Goal: Check status: Check status

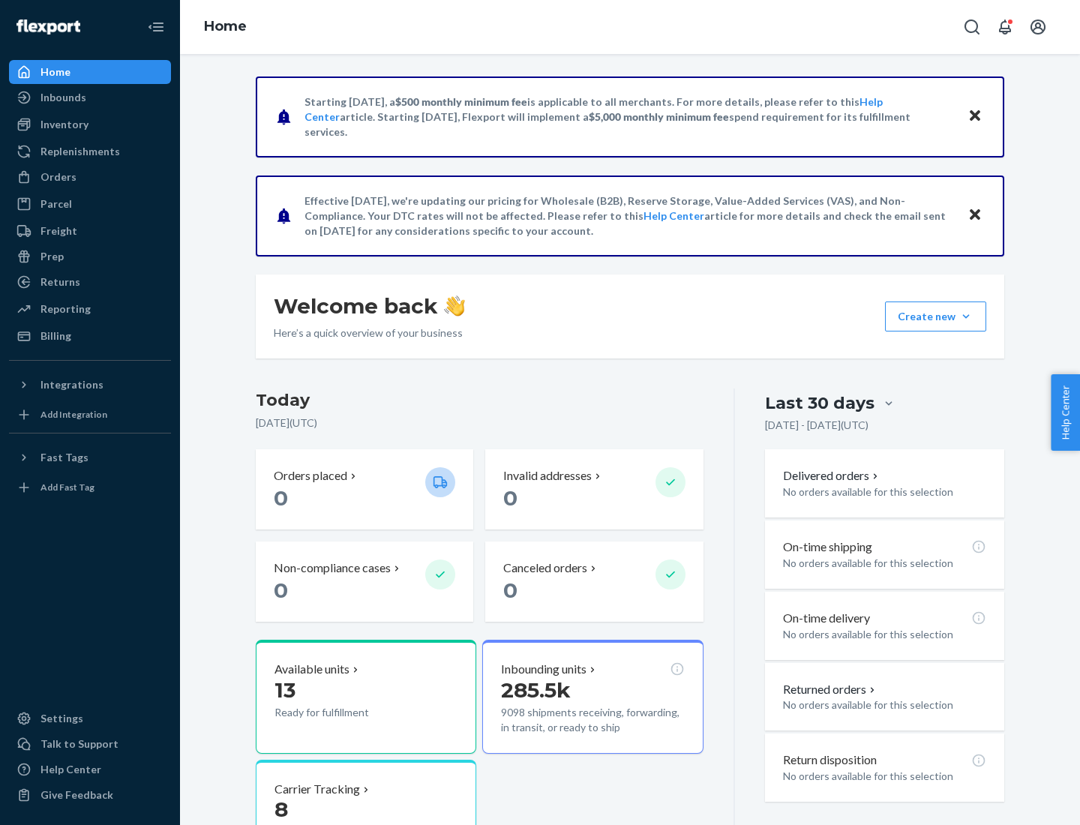
click at [966, 317] on button "Create new Create new inbound Create new order Create new product" at bounding box center [935, 317] width 101 height 30
click at [51, 257] on div "Prep" at bounding box center [52, 256] width 23 height 15
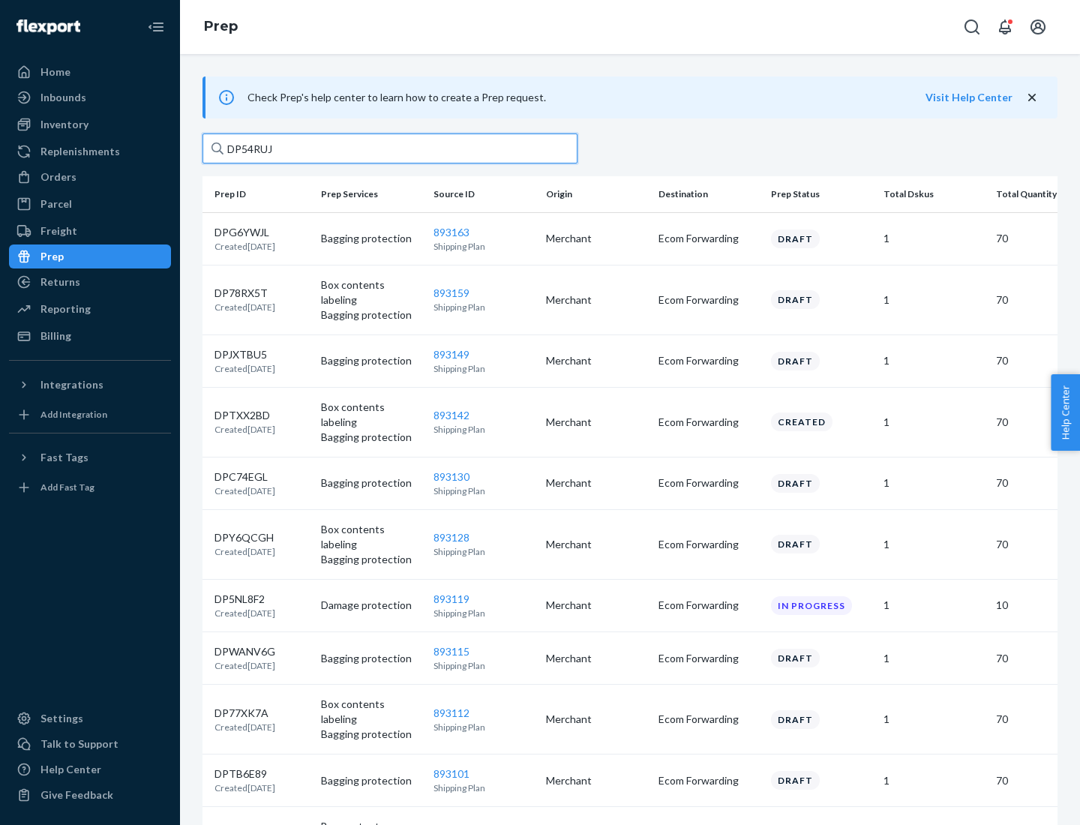
type input "DP54RUJL"
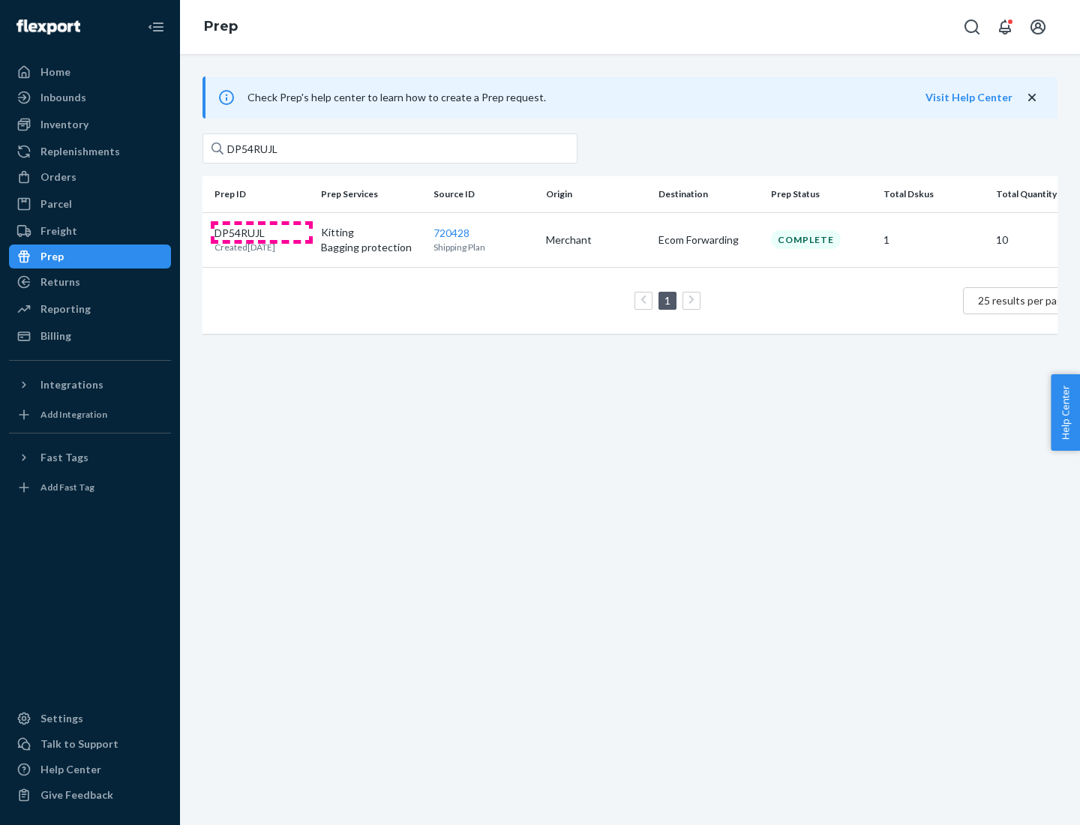
click at [262, 232] on p "DP54RUJL" at bounding box center [245, 233] width 61 height 15
